Goal: Information Seeking & Learning: Learn about a topic

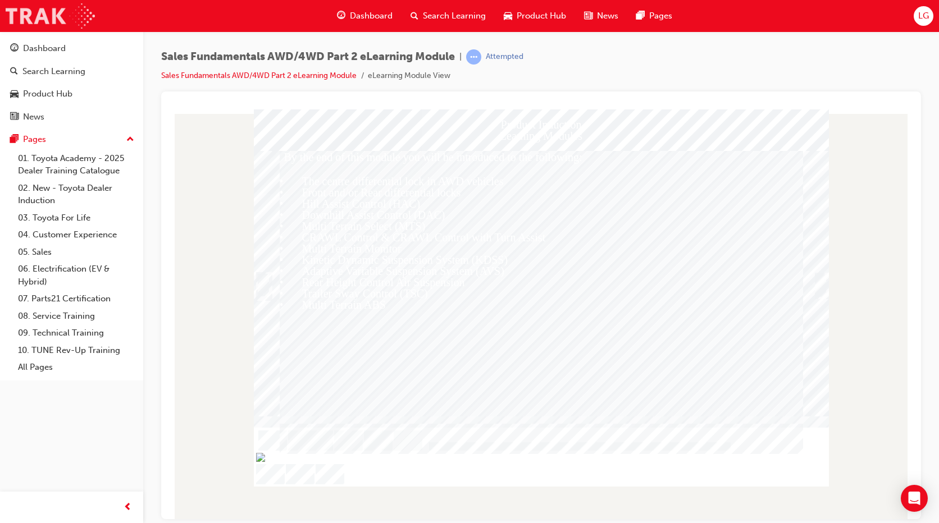
click at [61, 17] on img at bounding box center [50, 15] width 89 height 25
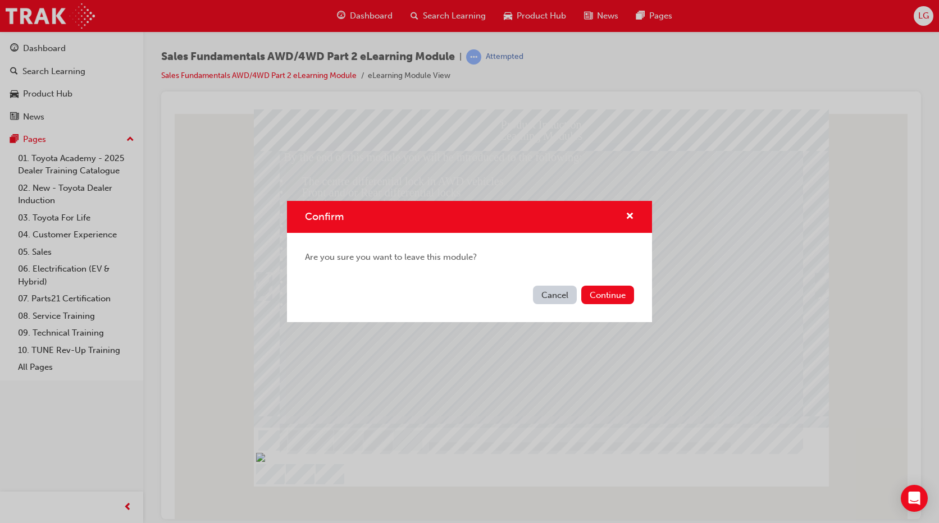
drag, startPoint x: 613, startPoint y: 301, endPoint x: 535, endPoint y: 310, distance: 78.6
click at [535, 327] on div "Confirm Are you sure you want to leave this module? Cancel Continue" at bounding box center [469, 261] width 939 height 523
click at [597, 295] on button "Continue" at bounding box center [607, 295] width 53 height 19
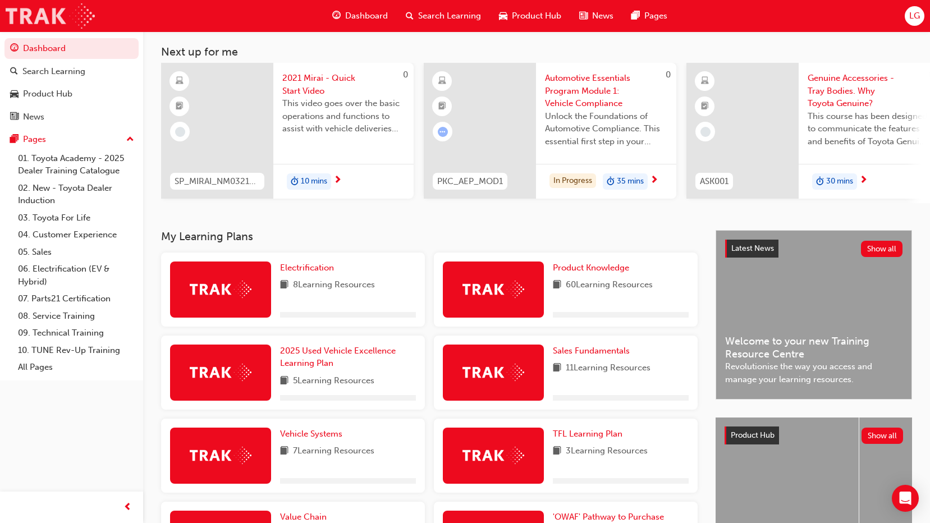
scroll to position [56, 0]
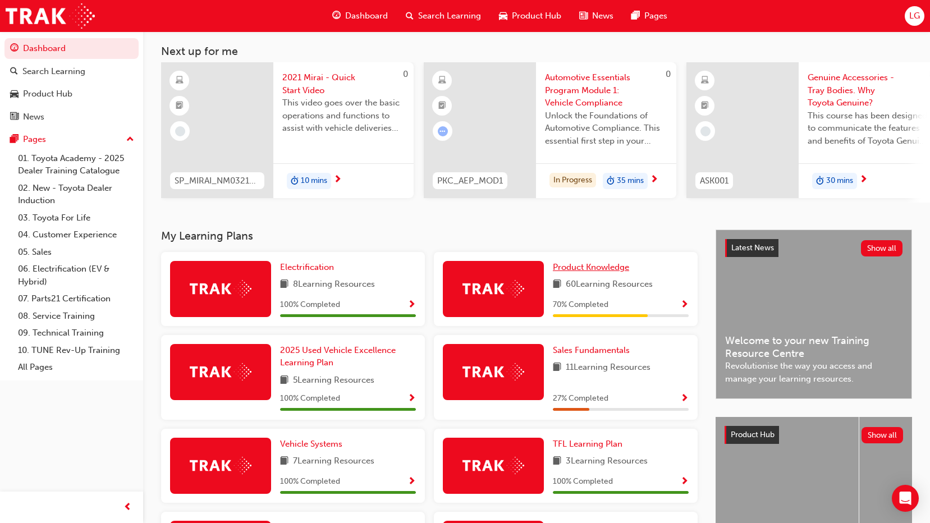
click at [584, 270] on span "Product Knowledge" at bounding box center [591, 267] width 76 height 10
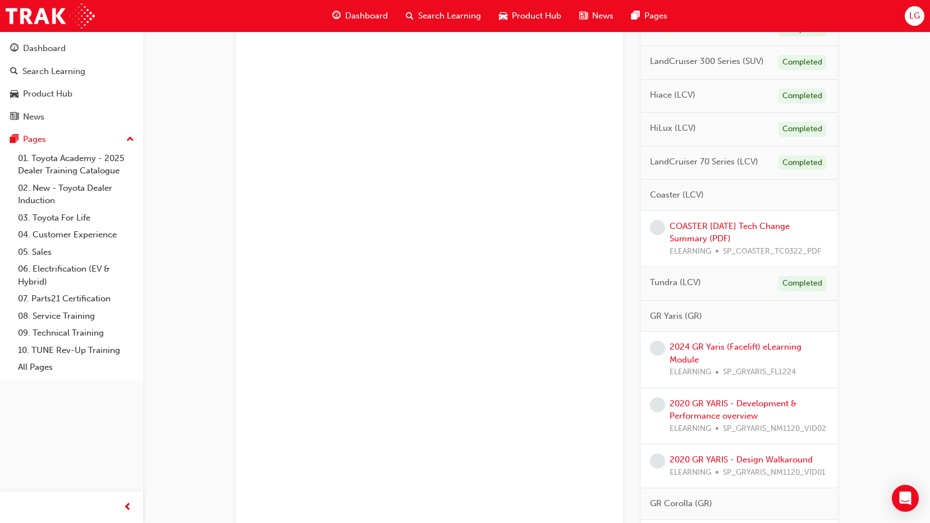
scroll to position [812, 0]
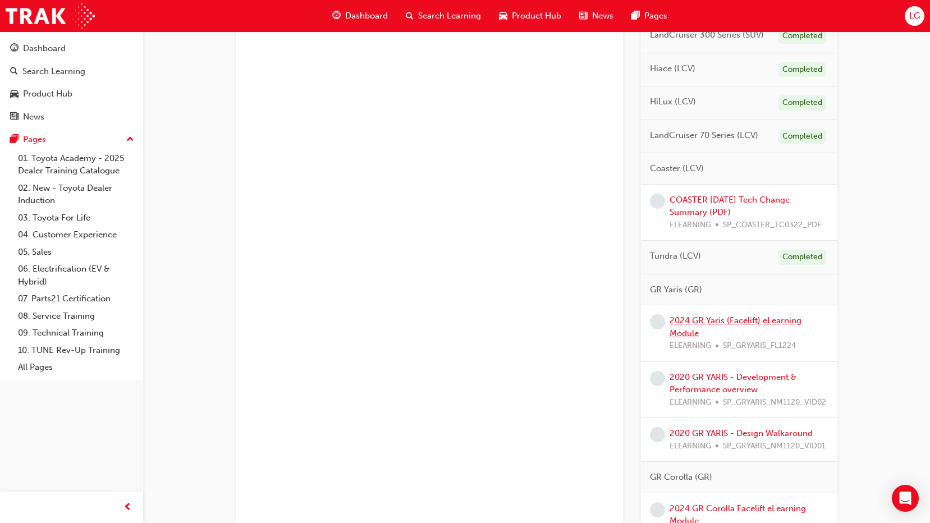
click at [692, 323] on link "2024 GR Yaris (Facelift) eLearning Module" at bounding box center [736, 327] width 132 height 23
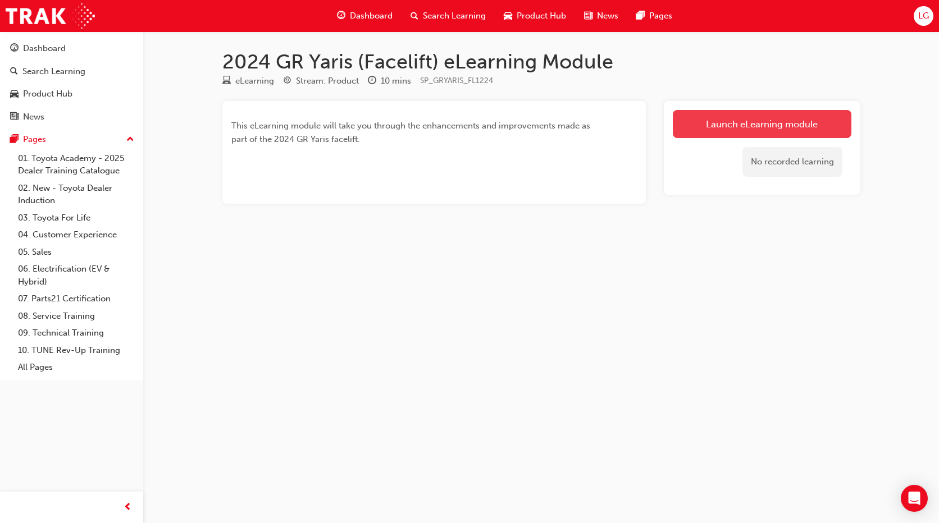
click at [769, 125] on link "Launch eLearning module" at bounding box center [762, 124] width 179 height 28
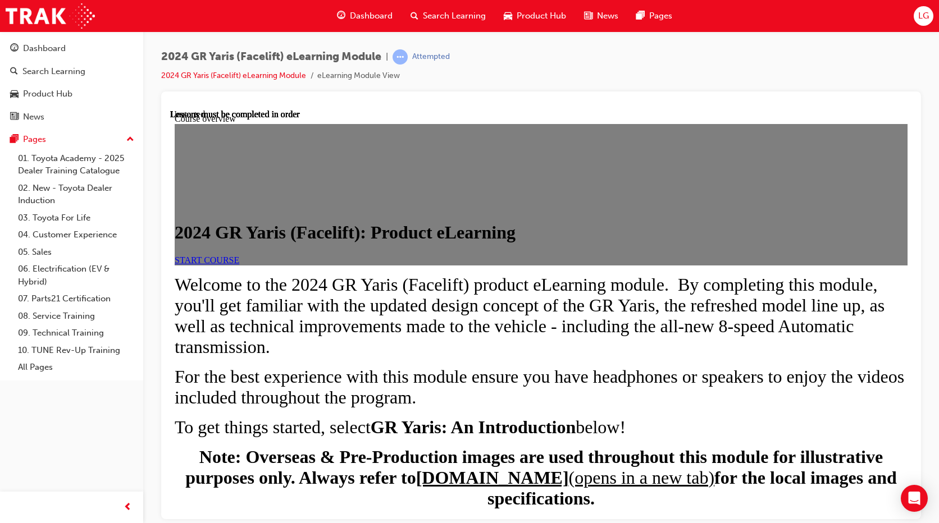
scroll to position [168, 0]
click at [239, 255] on span "START COURSE" at bounding box center [207, 260] width 65 height 10
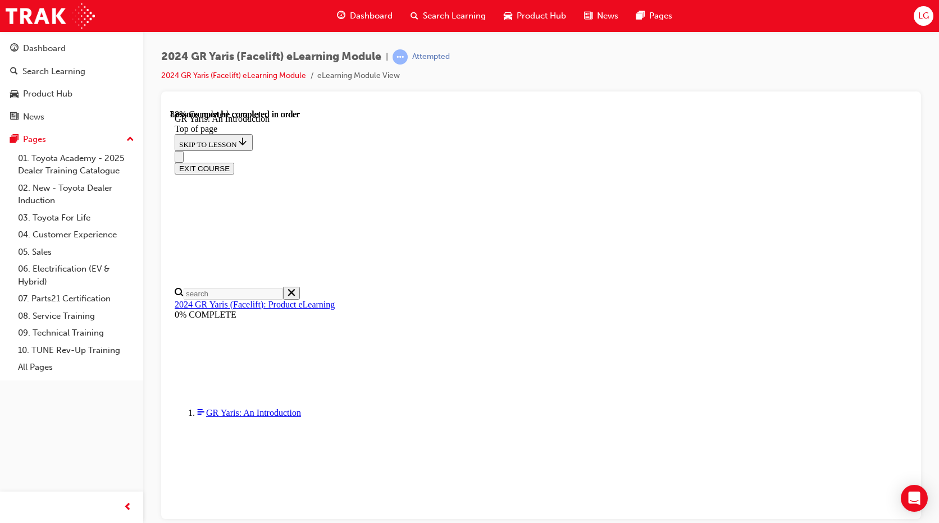
scroll to position [1591, 0]
drag, startPoint x: 659, startPoint y: 474, endPoint x: 664, endPoint y: 241, distance: 233.0
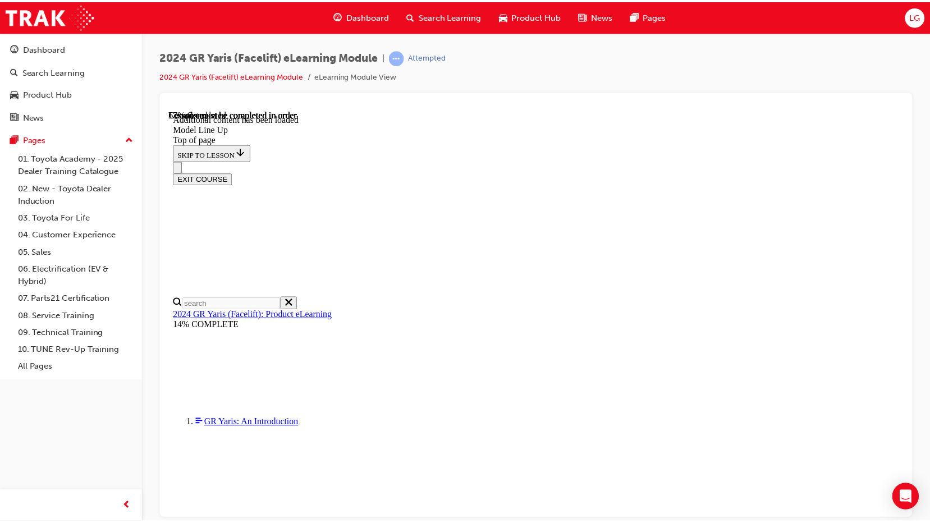
scroll to position [1019, 0]
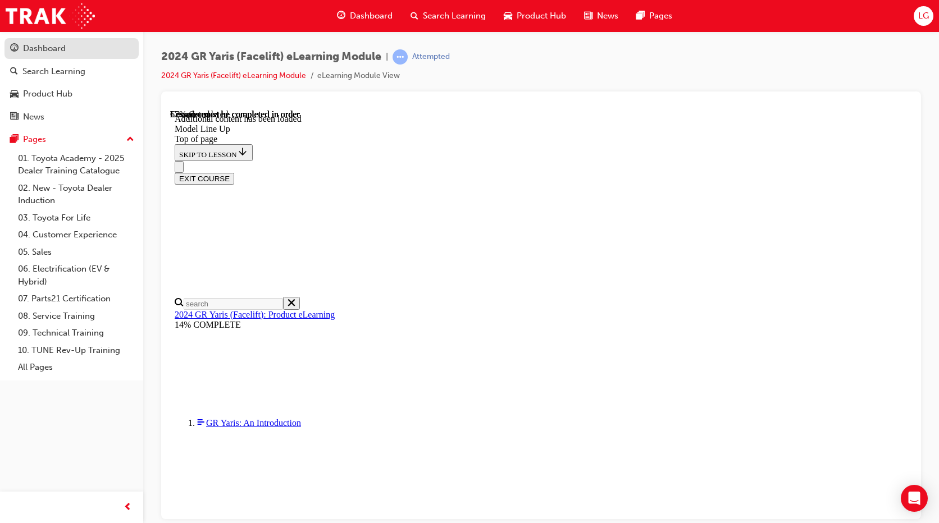
click at [58, 54] on div "Dashboard" at bounding box center [44, 48] width 43 height 13
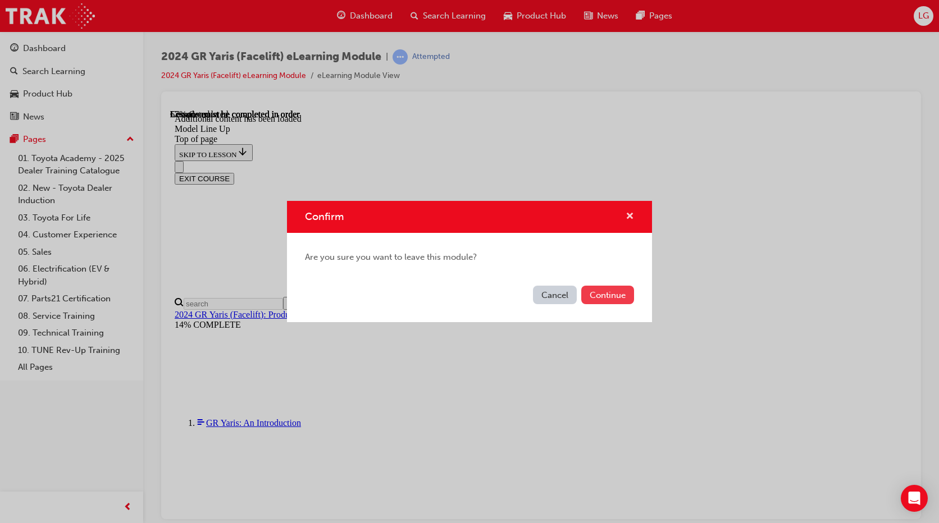
drag, startPoint x: 631, startPoint y: 217, endPoint x: 613, endPoint y: 292, distance: 77.4
click at [614, 292] on div "Confirm Are you sure you want to leave this module? Cancel Continue" at bounding box center [469, 261] width 365 height 121
click at [610, 291] on button "Continue" at bounding box center [607, 295] width 53 height 19
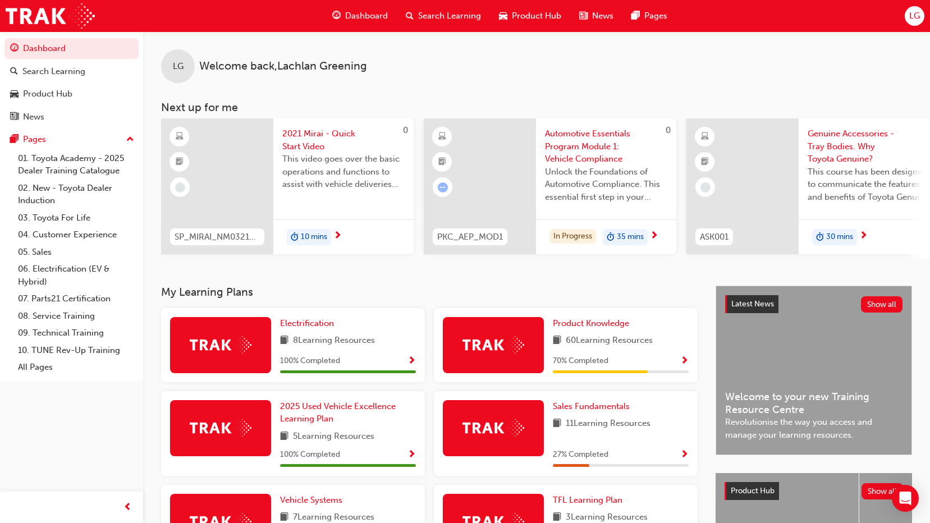
click at [881, 103] on h3 "Next up for me" at bounding box center [536, 107] width 787 height 13
click at [582, 323] on span "Product Knowledge" at bounding box center [591, 323] width 76 height 10
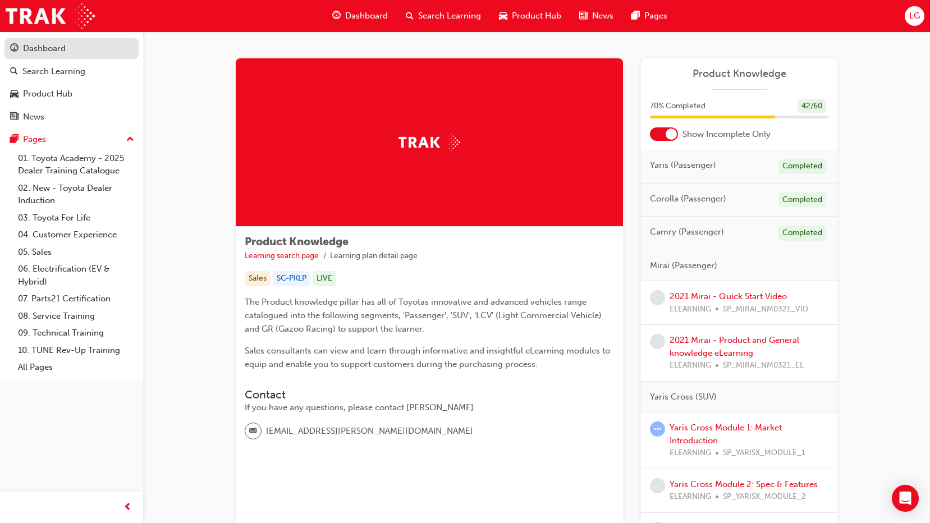
click at [43, 41] on link "Dashboard" at bounding box center [71, 48] width 134 height 21
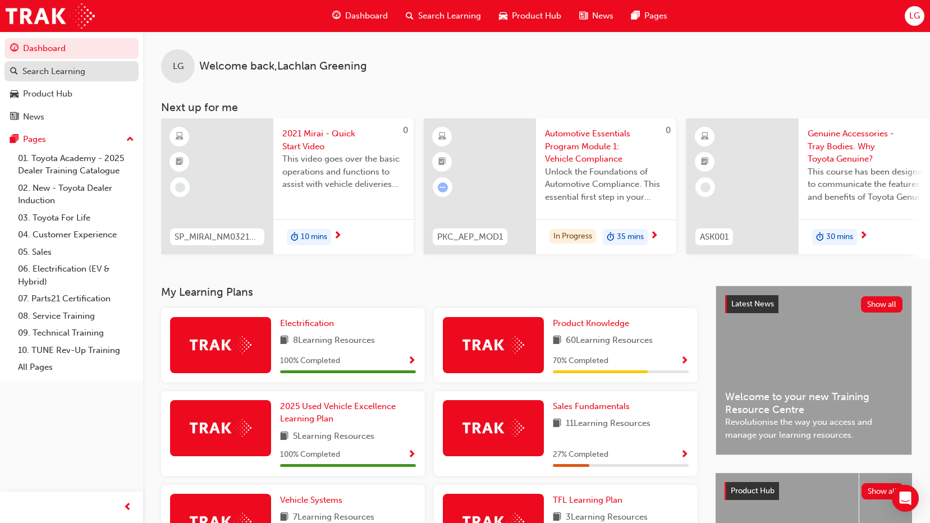
click at [77, 68] on div "Search Learning" at bounding box center [53, 71] width 63 height 13
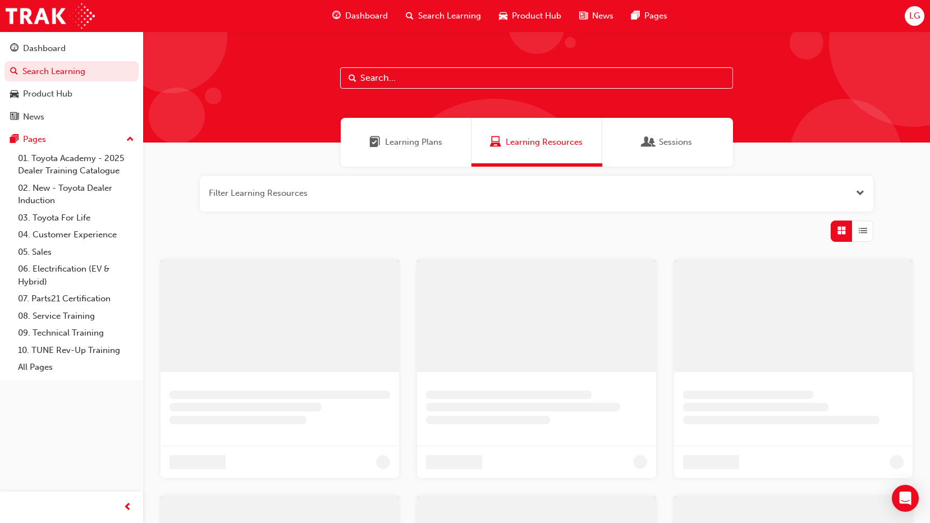
drag, startPoint x: 428, startPoint y: 81, endPoint x: 422, endPoint y: 81, distance: 6.2
click at [428, 81] on input "text" at bounding box center [536, 77] width 393 height 21
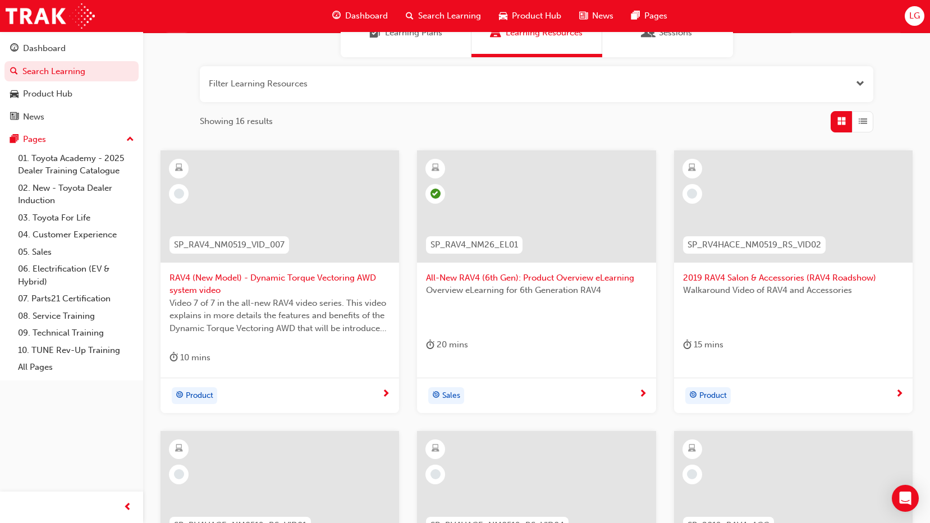
scroll to position [112, 0]
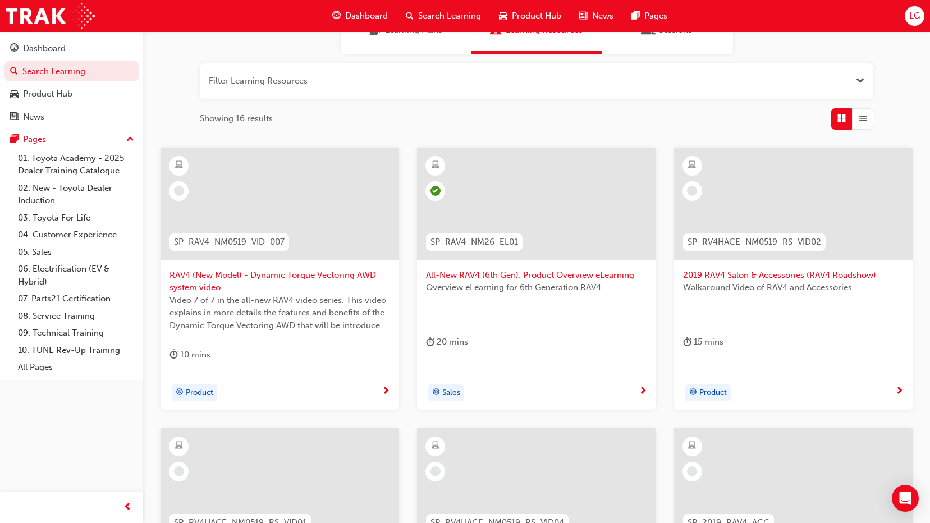
type input "rav4"
click at [291, 275] on span "RAV4 (New Model) - Dynamic Torque Vectoring AWD system video" at bounding box center [280, 281] width 221 height 25
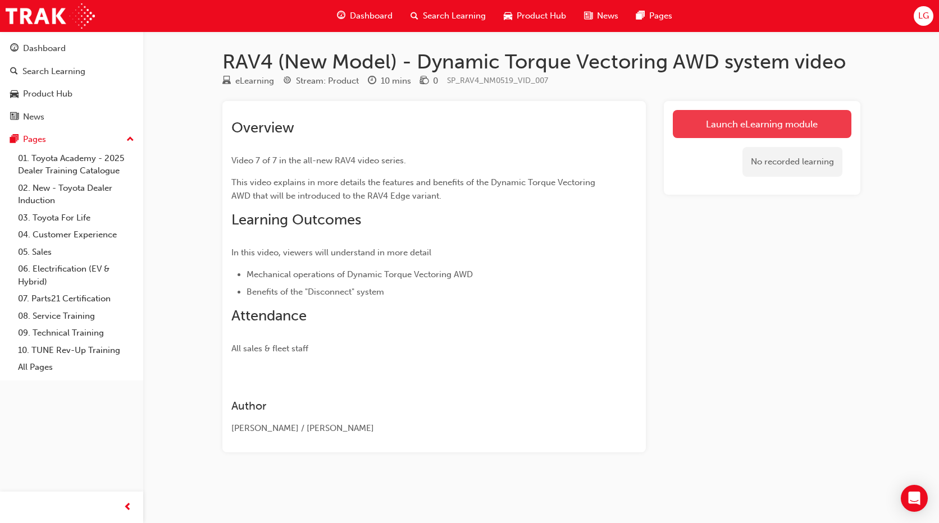
click at [765, 120] on link "Launch eLearning module" at bounding box center [762, 124] width 179 height 28
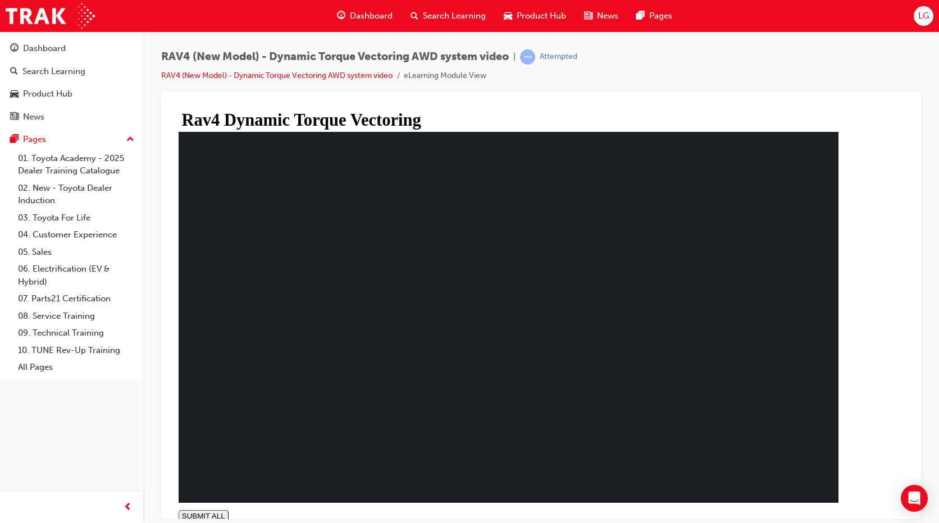
type input "1"
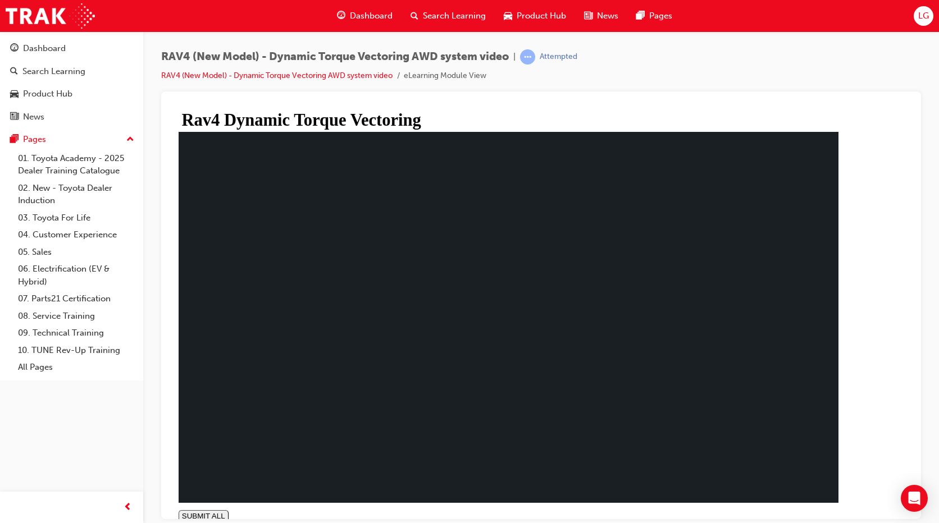
click at [94, 48] on div "Dashboard" at bounding box center [71, 49] width 123 height 14
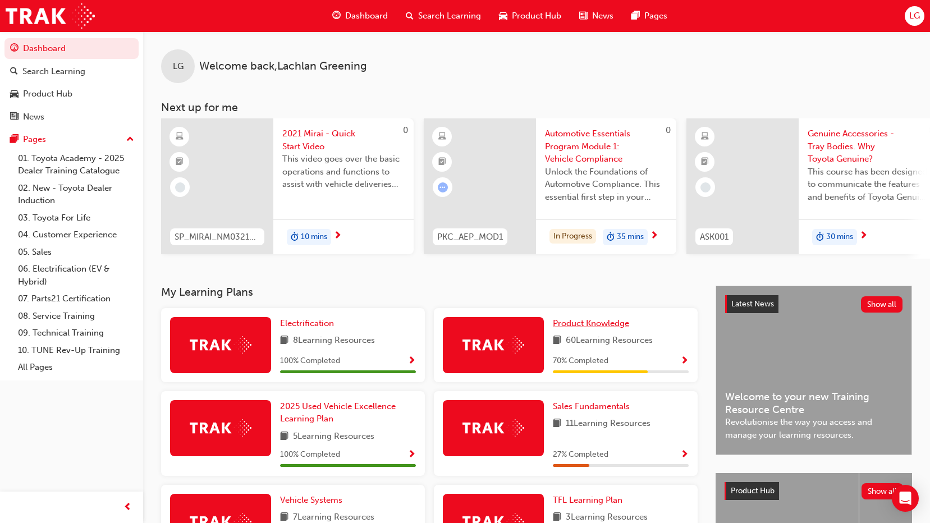
click at [593, 328] on span "Product Knowledge" at bounding box center [591, 323] width 76 height 10
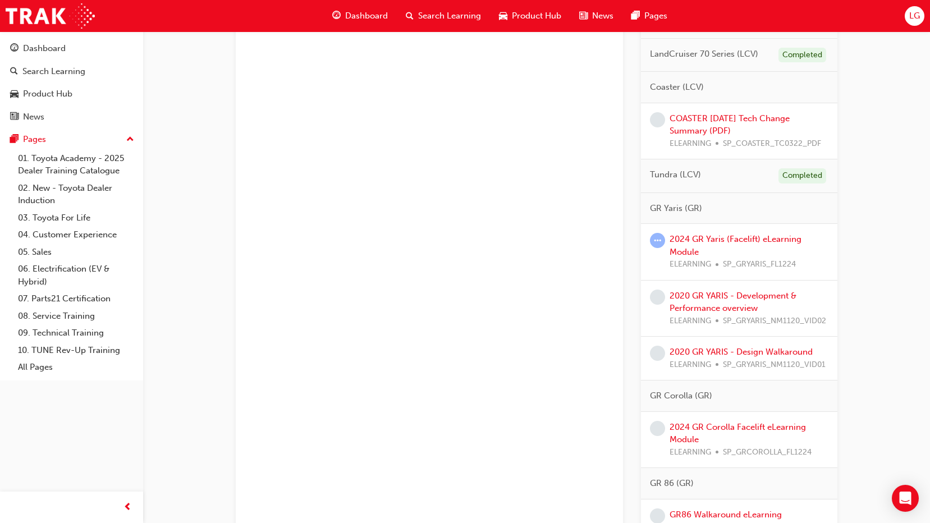
scroll to position [898, 0]
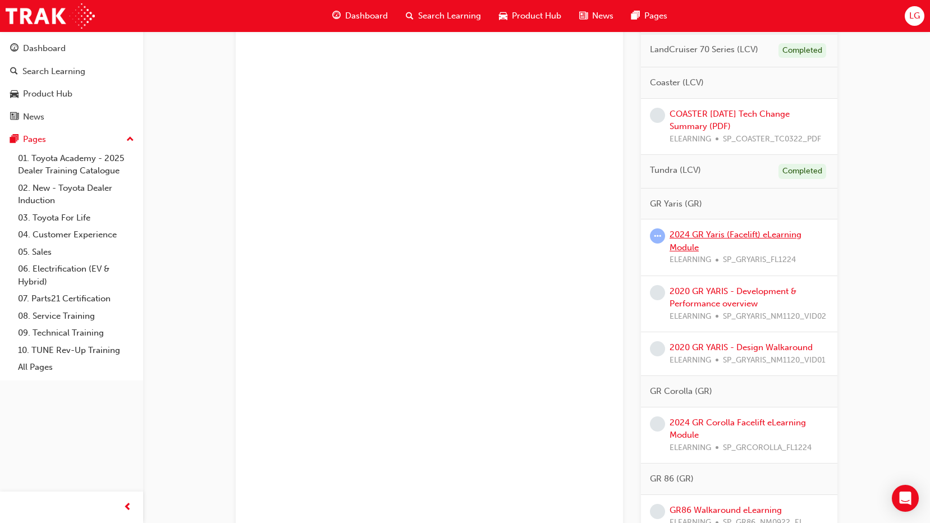
click at [681, 233] on link "2024 GR Yaris (Facelift) eLearning Module" at bounding box center [736, 241] width 132 height 23
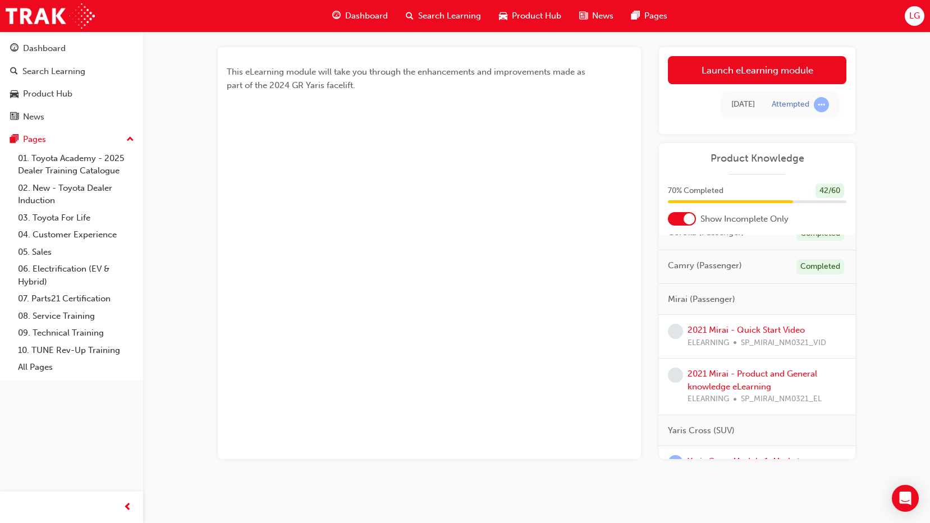
scroll to position [112, 0]
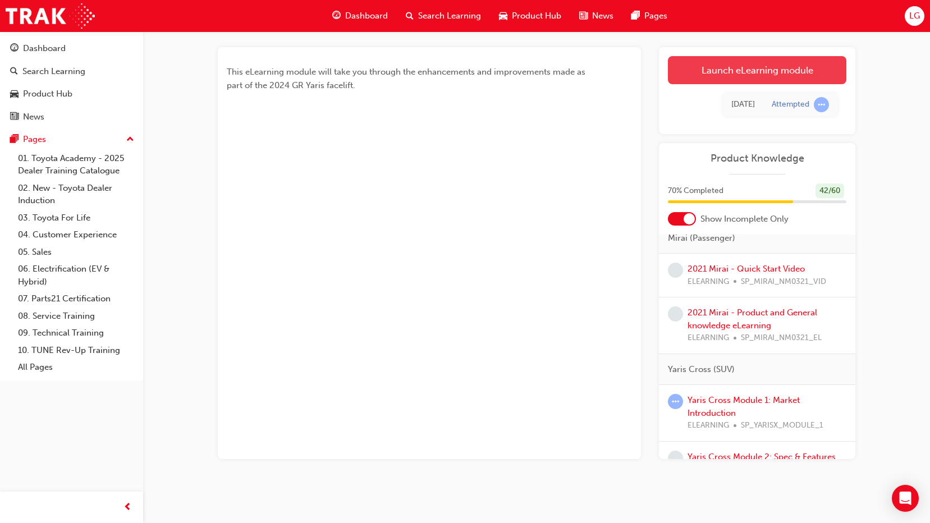
click at [706, 74] on link "Launch eLearning module" at bounding box center [757, 70] width 179 height 28
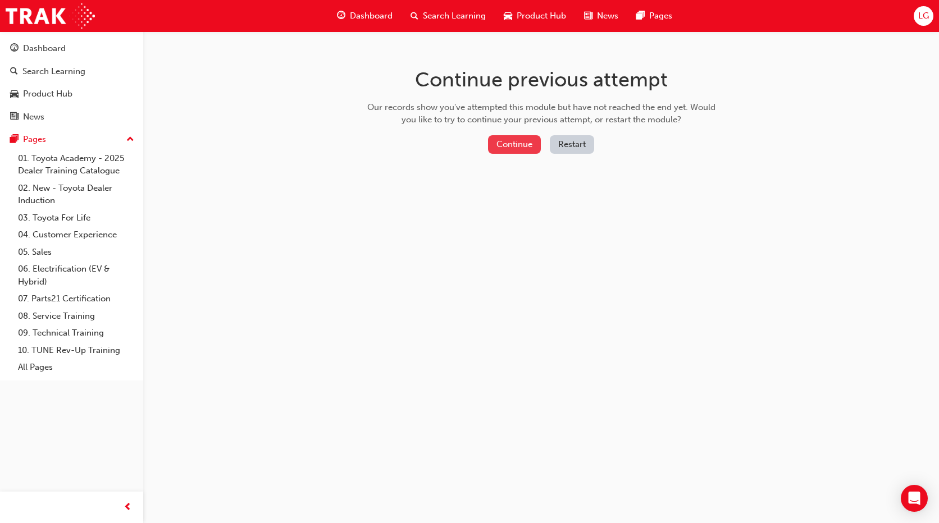
click at [517, 141] on button "Continue" at bounding box center [514, 144] width 53 height 19
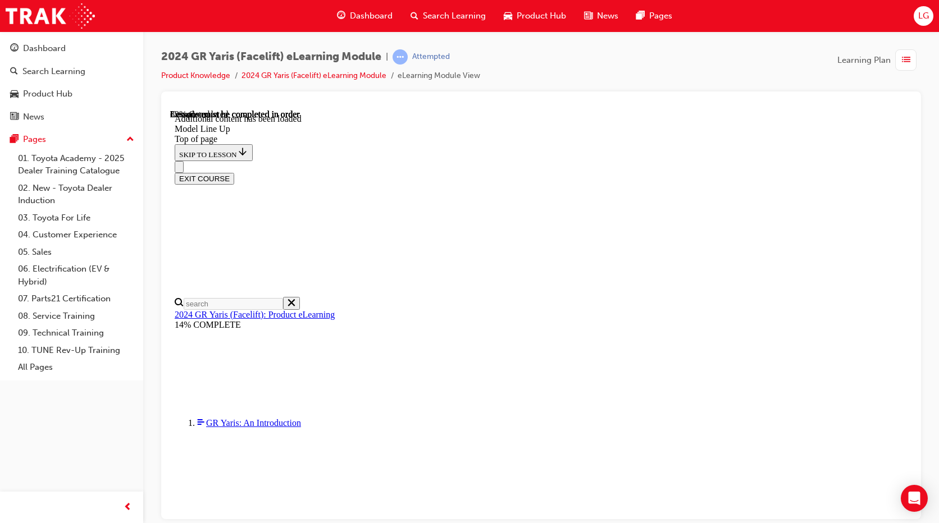
scroll to position [1611, 0]
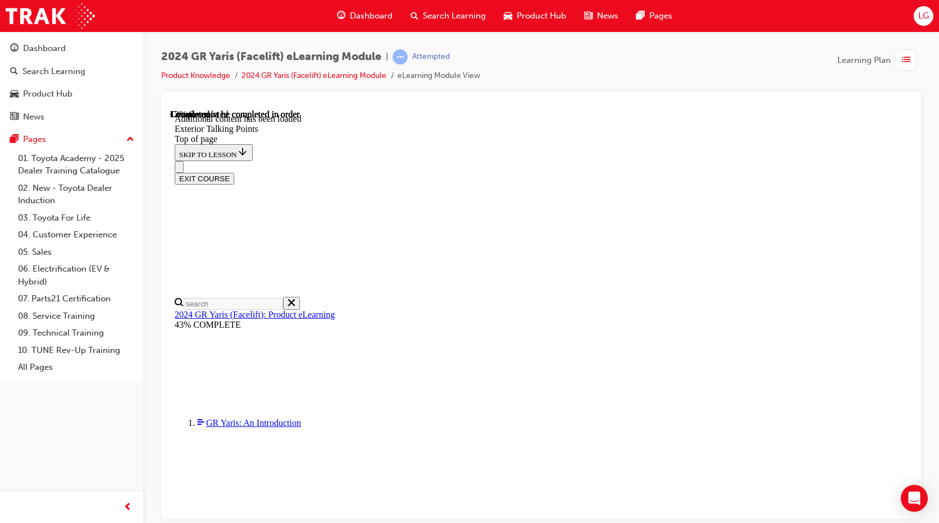
scroll to position [113, 0]
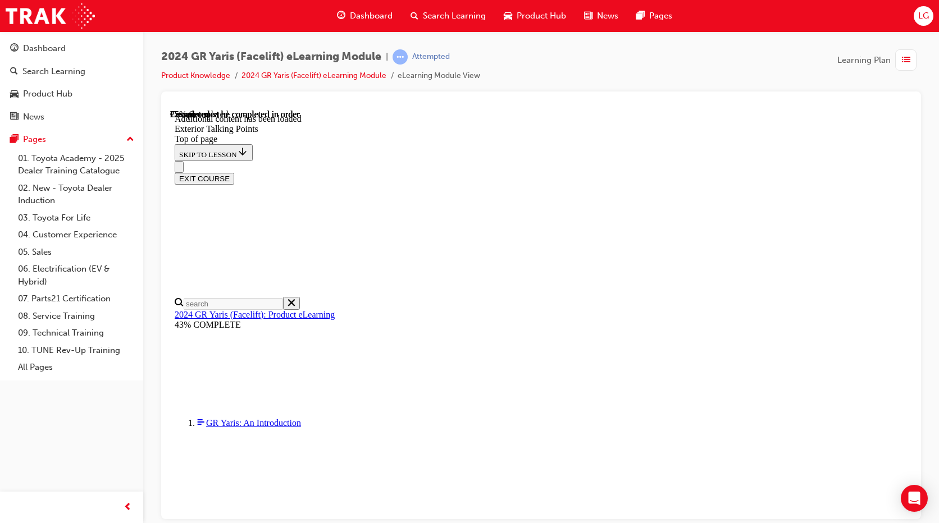
scroll to position [420, 0]
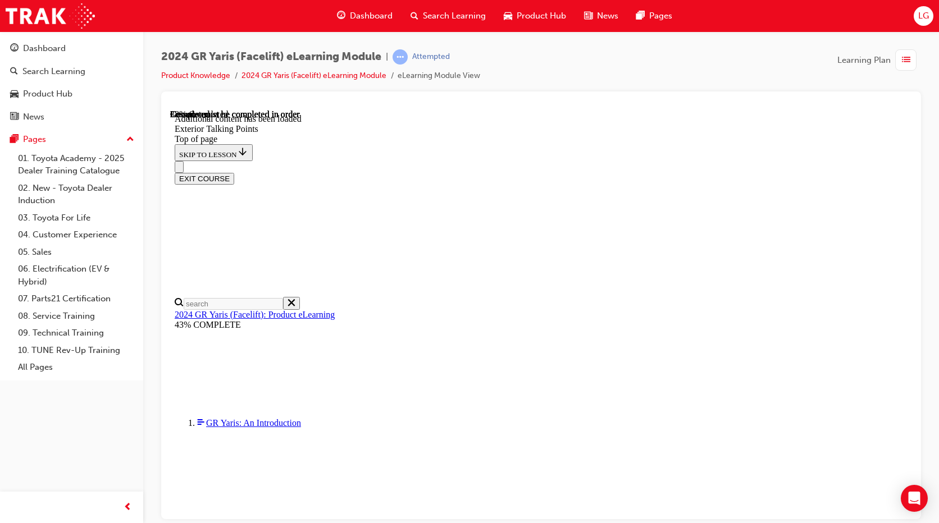
scroll to position [1007, 0]
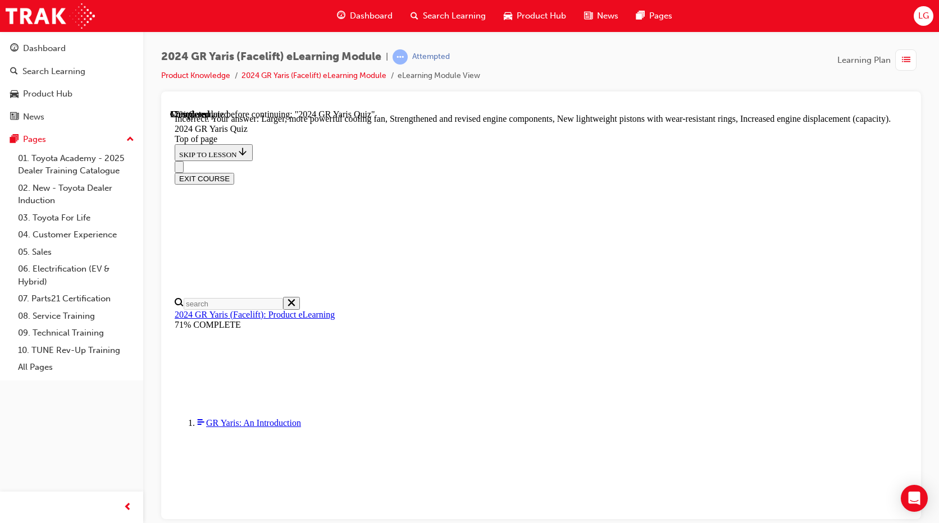
scroll to position [441, 0]
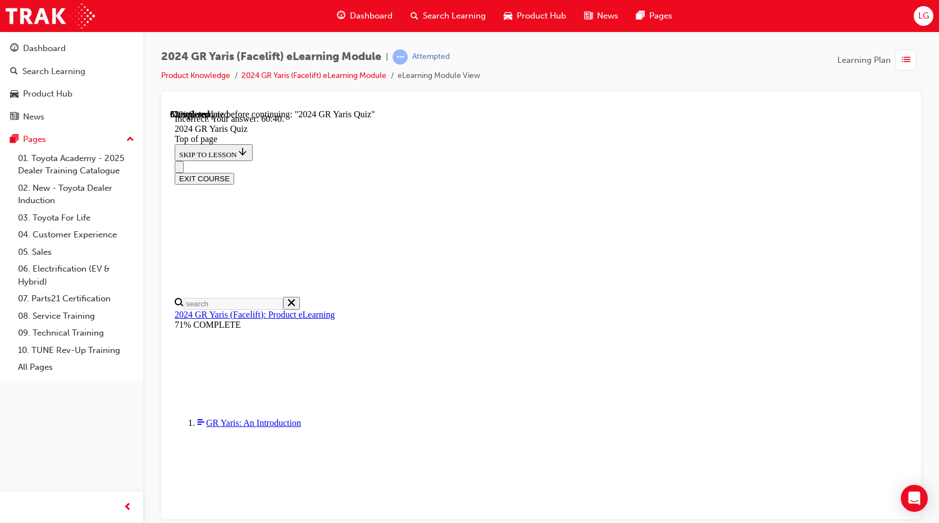
scroll to position [427, 0]
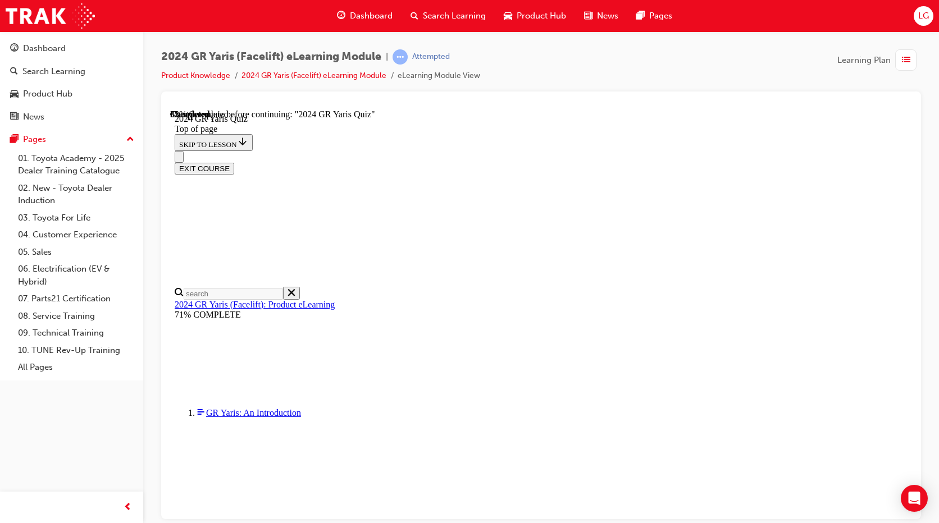
scroll to position [281, 0]
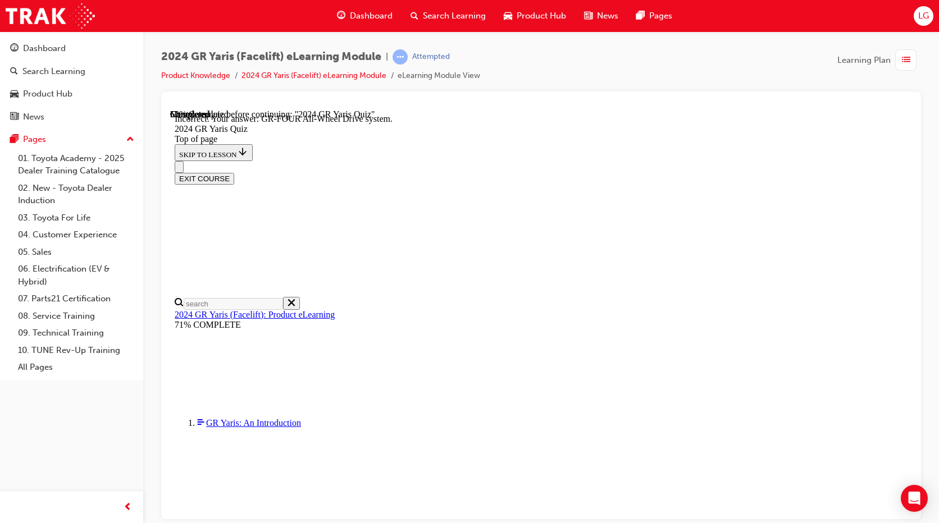
scroll to position [459, 0]
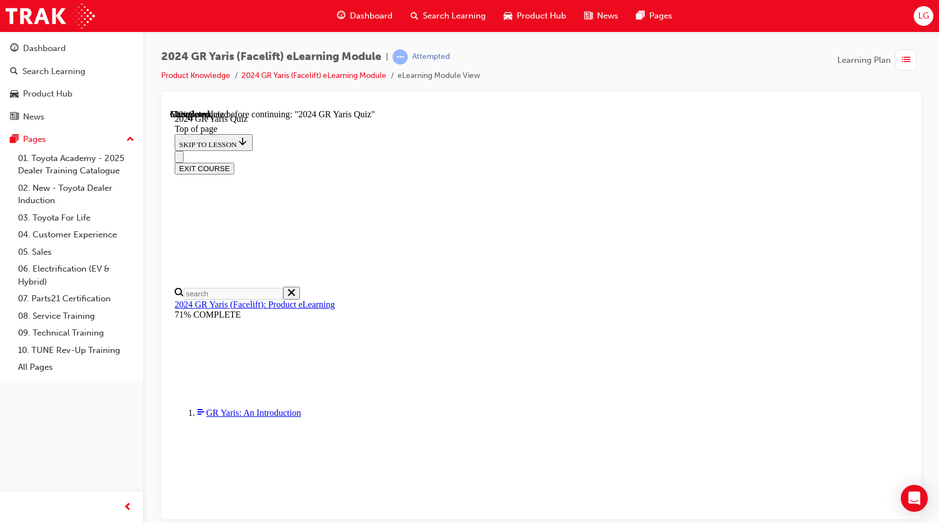
scroll to position [112, 0]
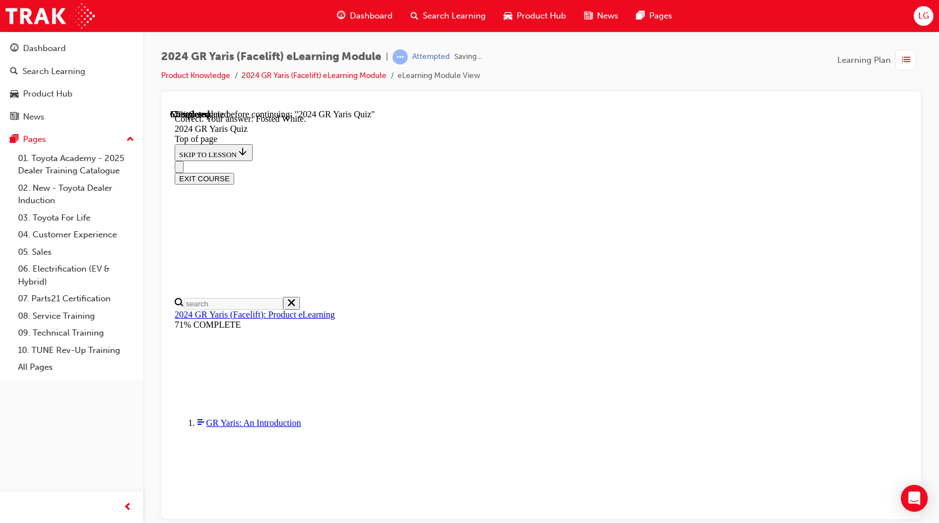
scroll to position [244, 0]
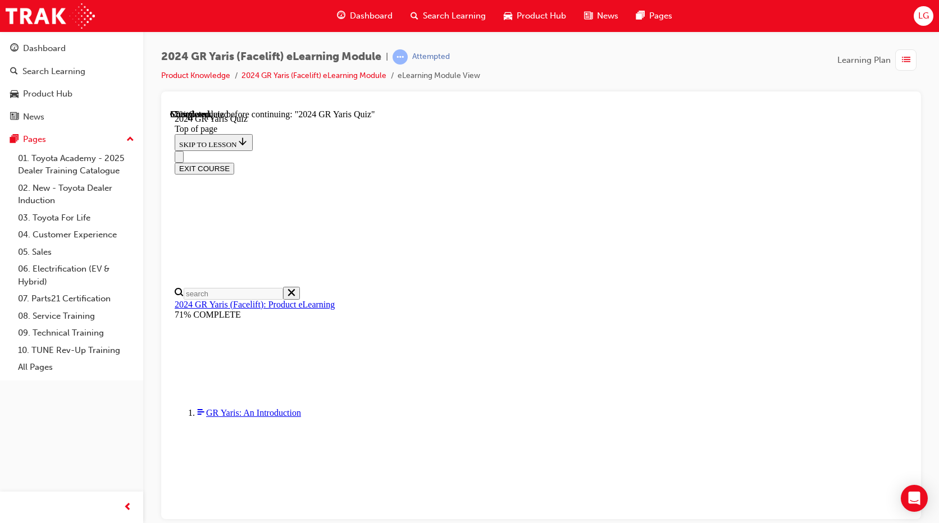
scroll to position [112, 0]
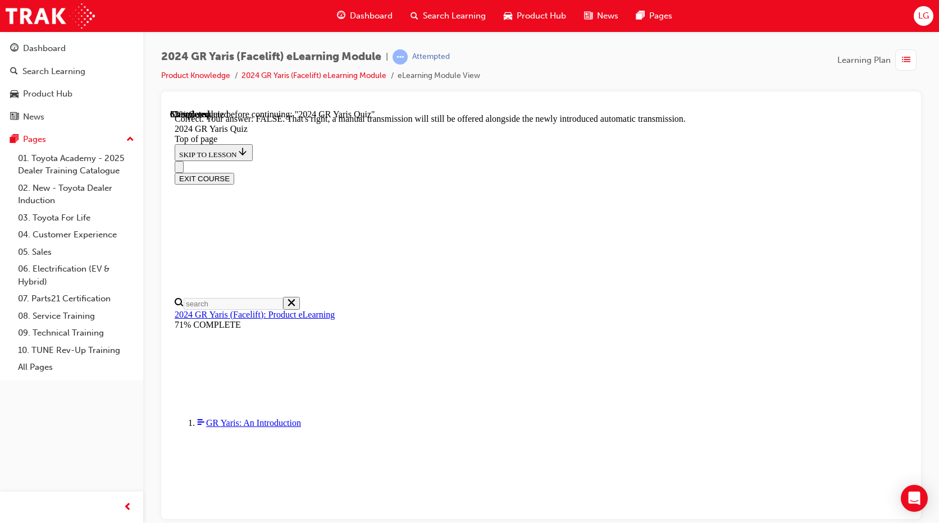
scroll to position [385, 0]
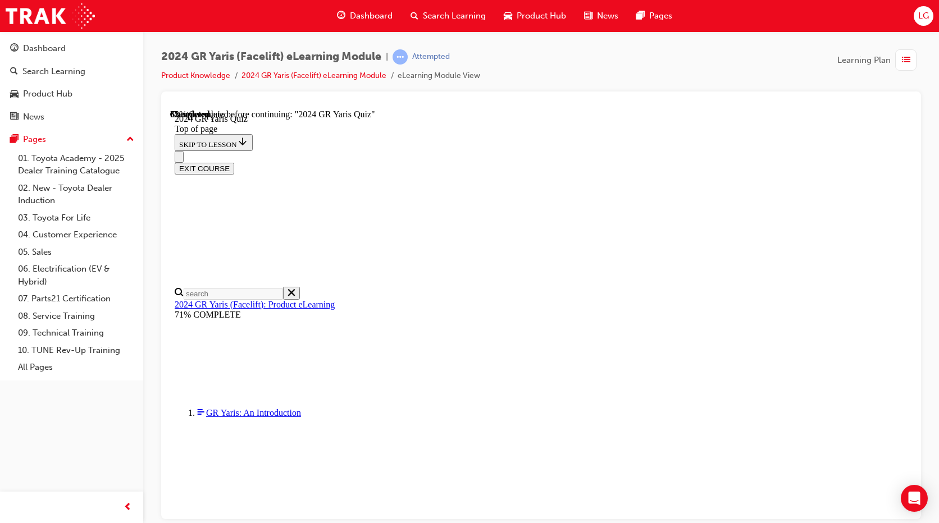
scroll to position [281, 0]
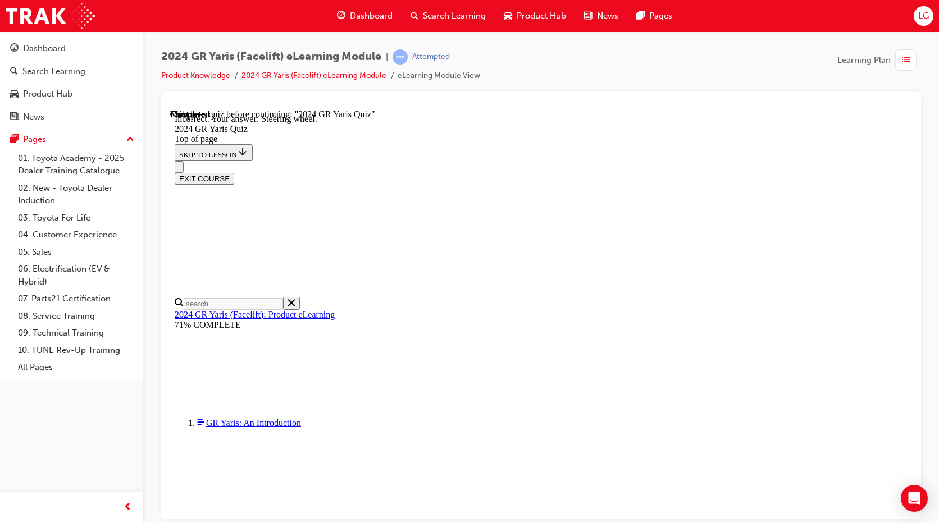
scroll to position [414, 0]
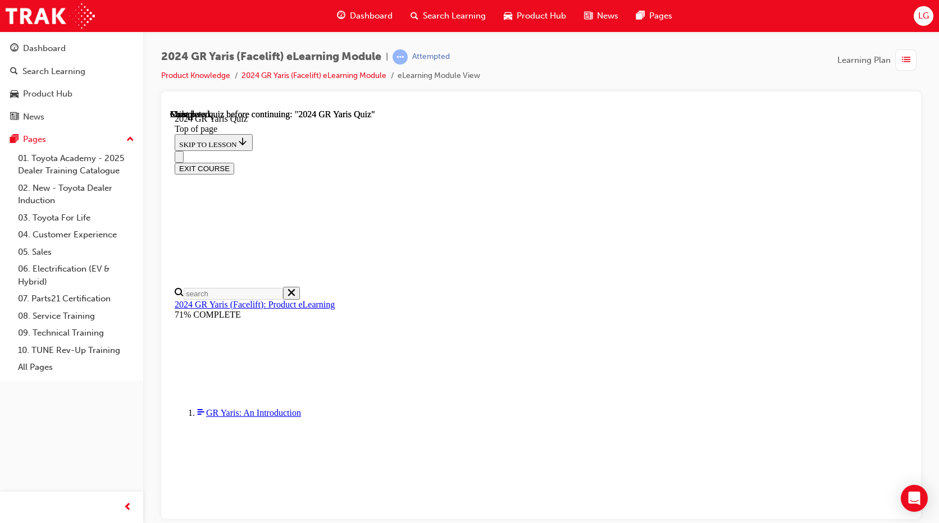
scroll to position [208, 0]
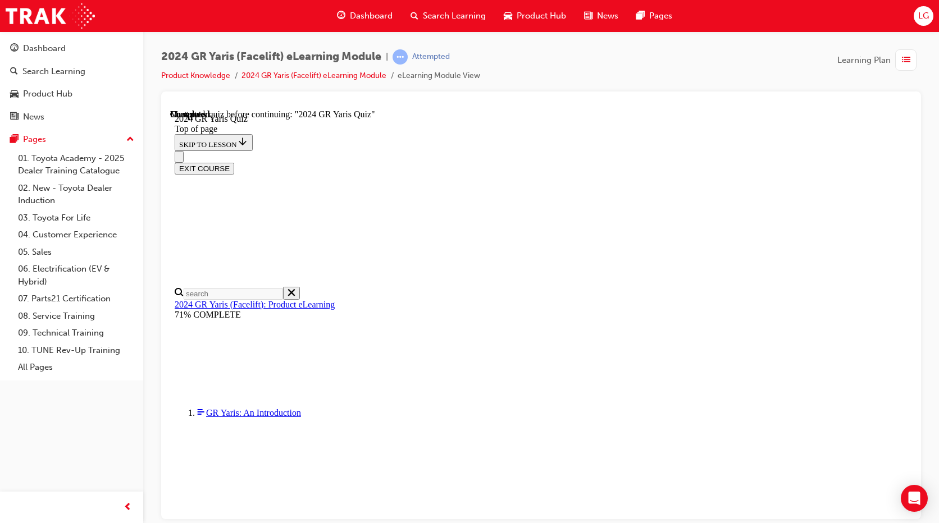
scroll to position [151, 0]
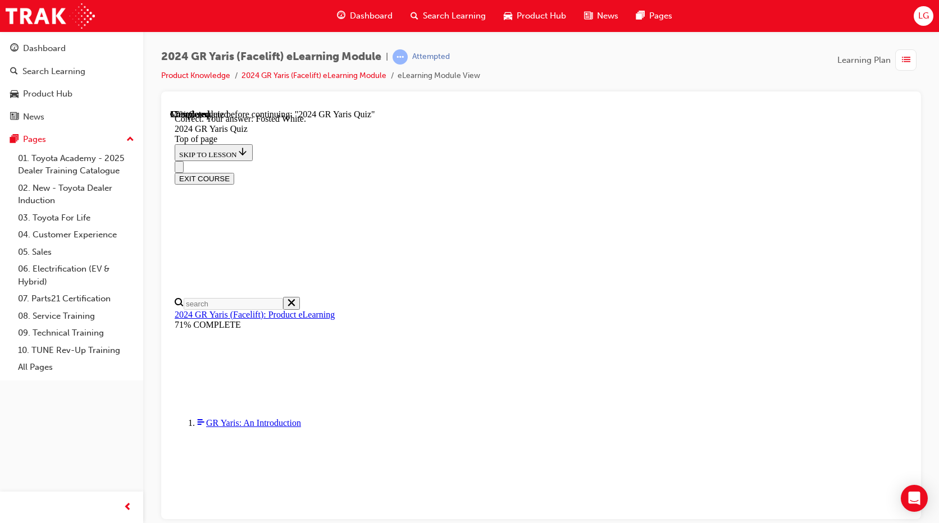
scroll to position [244, 0]
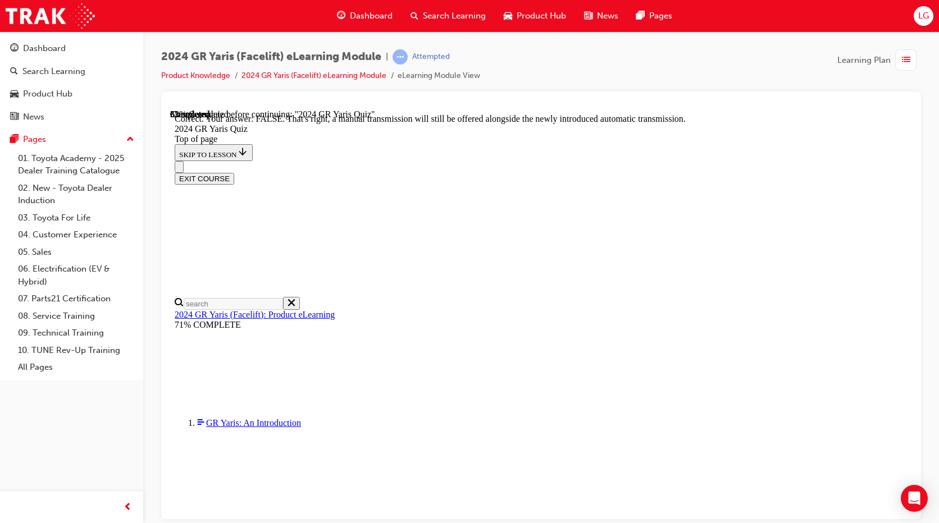
scroll to position [385, 0]
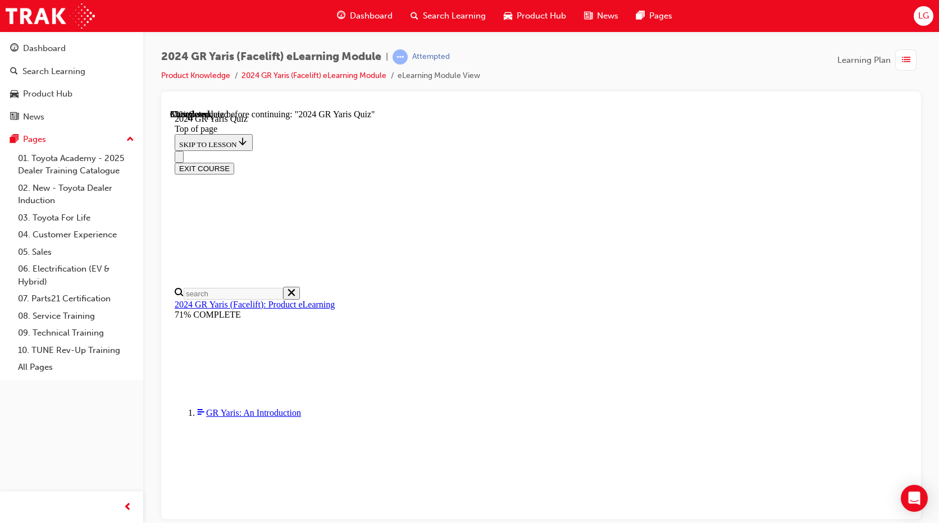
scroll to position [281, 0]
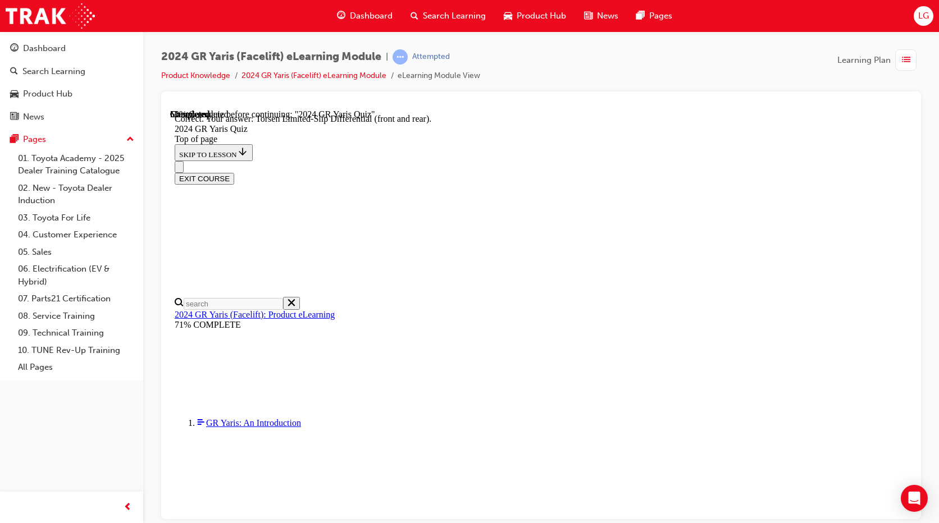
scroll to position [459, 0]
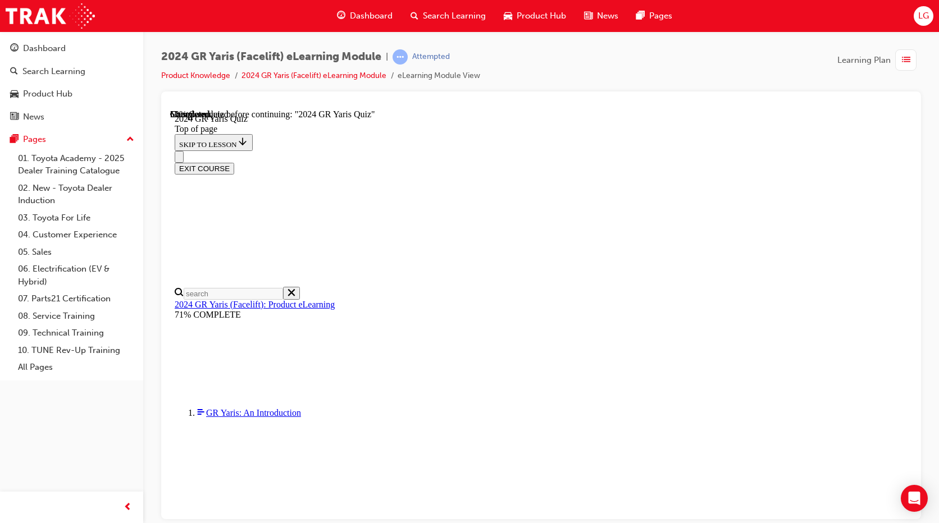
scroll to position [281, 0]
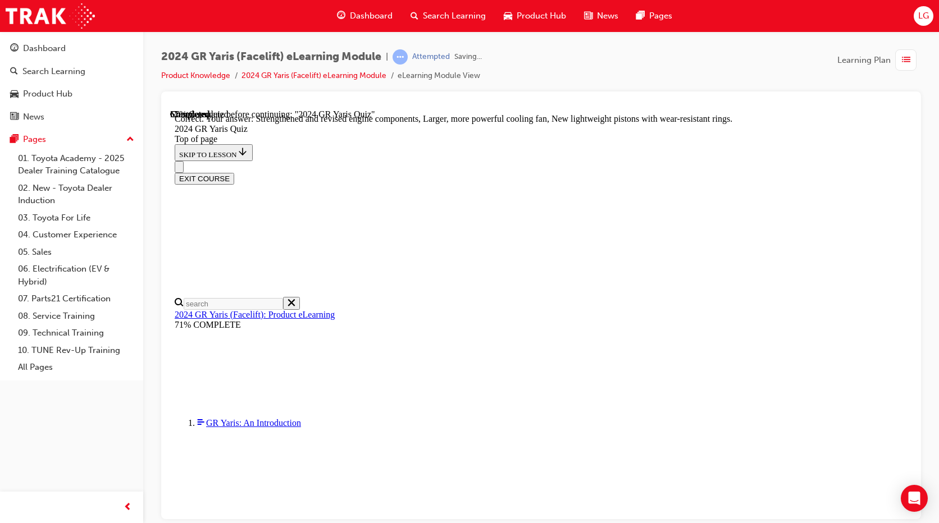
scroll to position [441, 0]
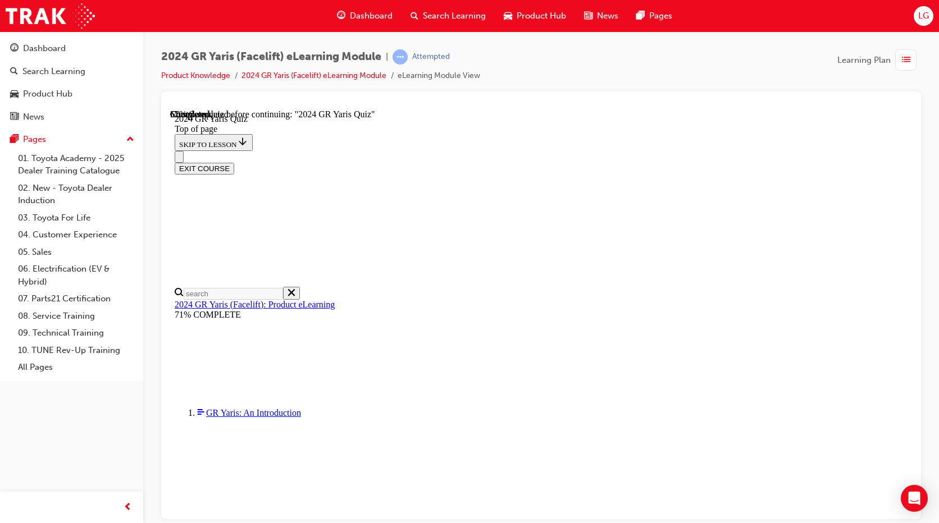
scroll to position [281, 0]
drag, startPoint x: 613, startPoint y: 383, endPoint x: 617, endPoint y: 412, distance: 29.5
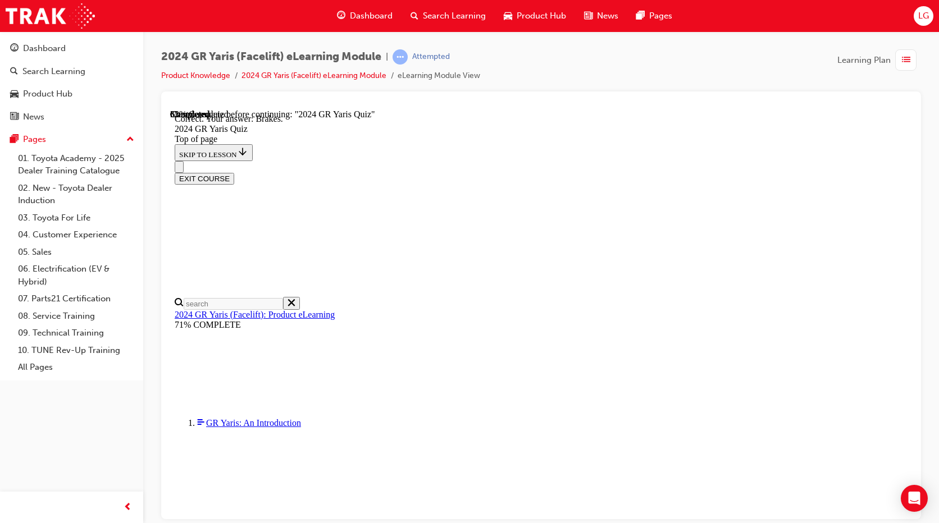
scroll to position [414, 0]
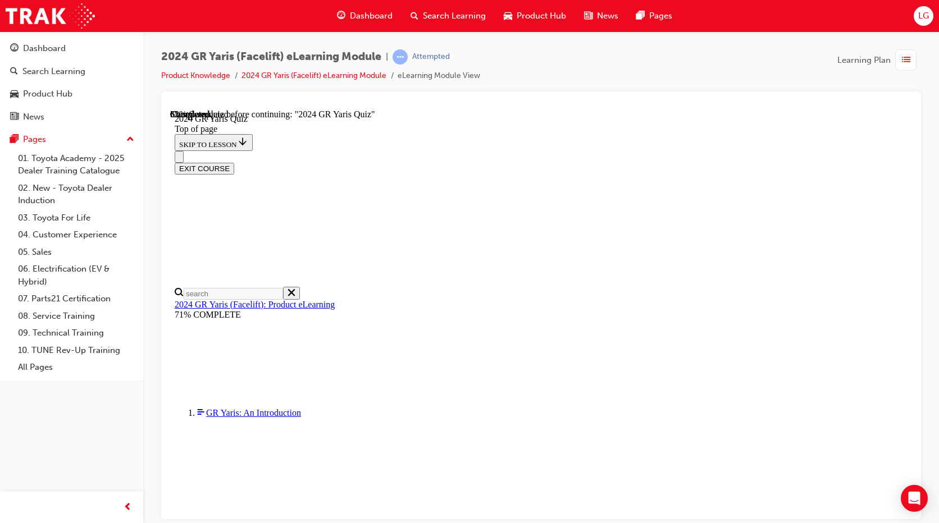
scroll to position [337, 0]
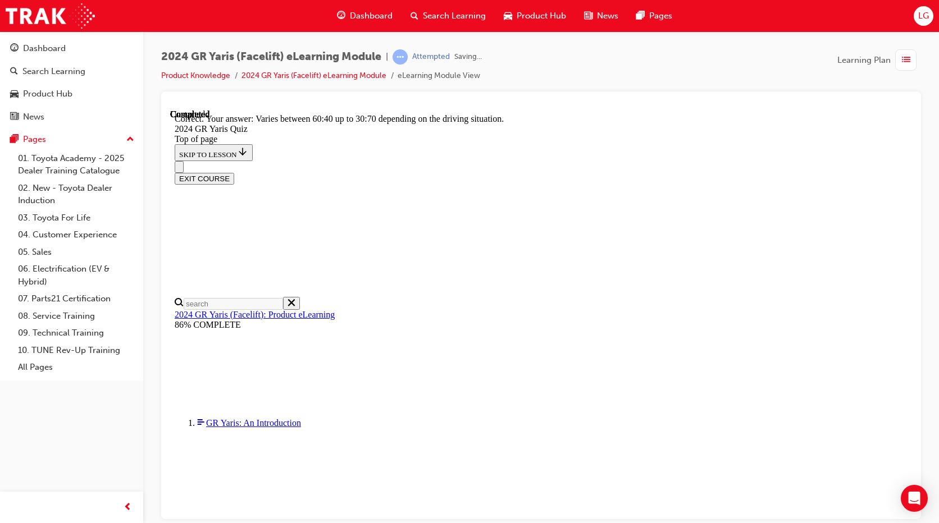
scroll to position [427, 0]
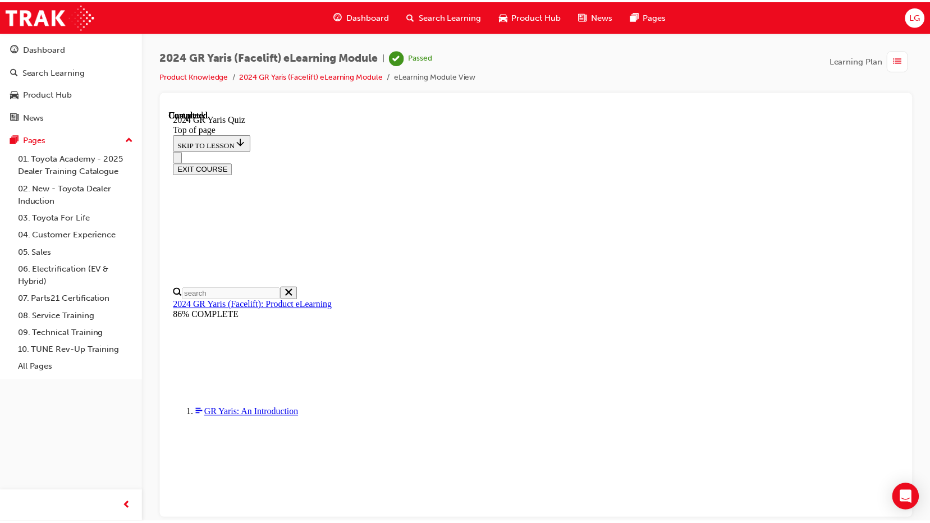
scroll to position [208, 0]
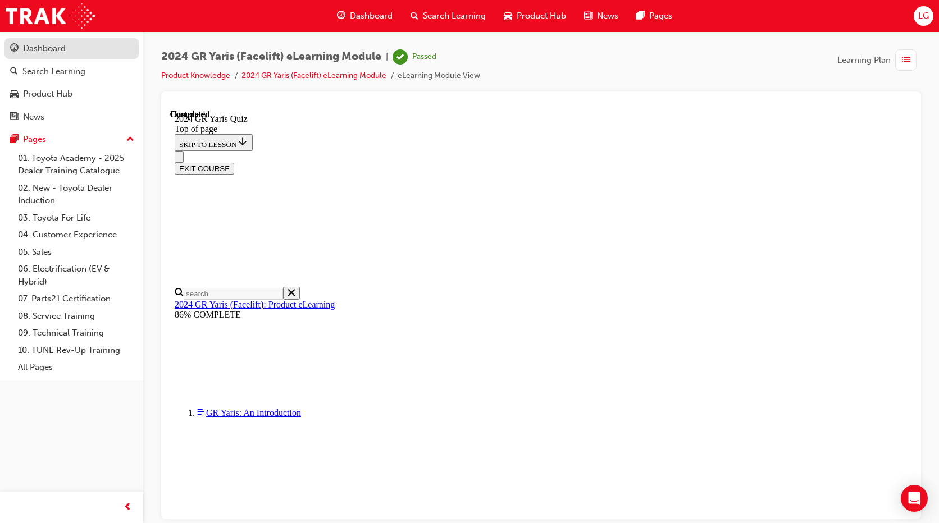
click at [68, 51] on div "Dashboard" at bounding box center [71, 49] width 123 height 14
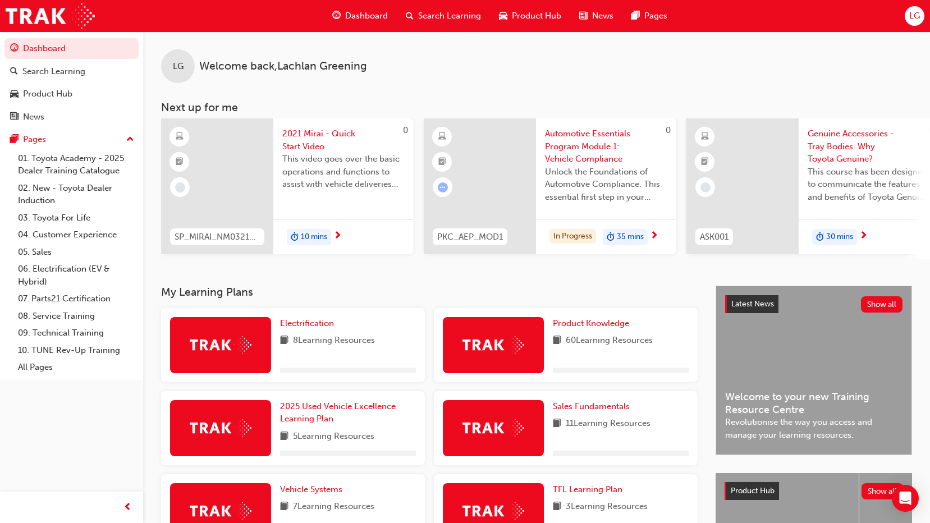
click at [419, 19] on span "Search Learning" at bounding box center [449, 16] width 63 height 13
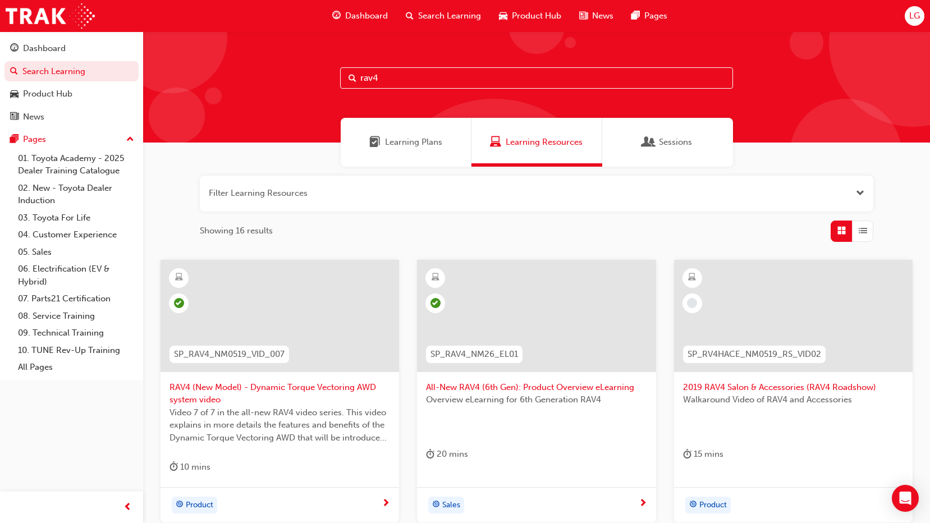
click at [423, 77] on input "rav4" at bounding box center [536, 77] width 393 height 21
click at [68, 58] on link "Dashboard" at bounding box center [71, 48] width 134 height 21
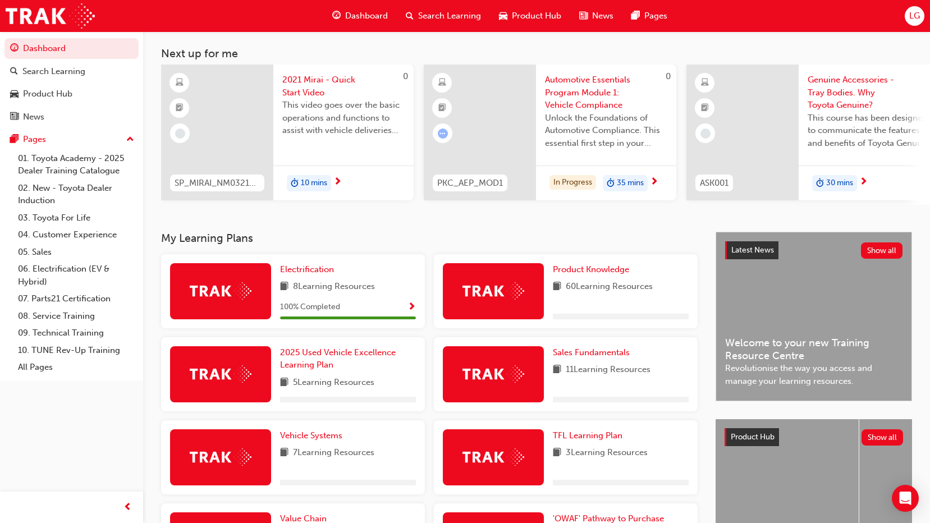
scroll to position [112, 0]
